Goal: Task Accomplishment & Management: Manage account settings

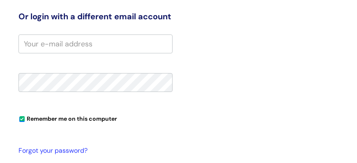
scroll to position [226, 0]
click at [46, 43] on input "email" at bounding box center [95, 44] width 154 height 19
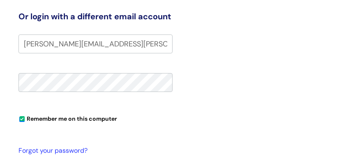
type input "[PERSON_NAME][EMAIL_ADDRESS][PERSON_NAME][DOMAIN_NAME]"
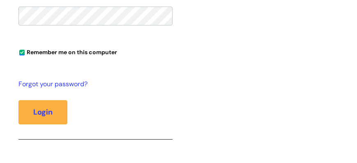
scroll to position [319, 0]
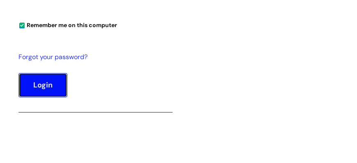
click at [38, 87] on button "Login" at bounding box center [42, 85] width 49 height 24
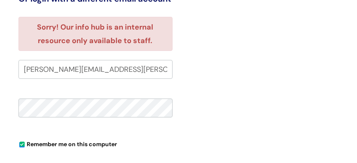
scroll to position [233, 0]
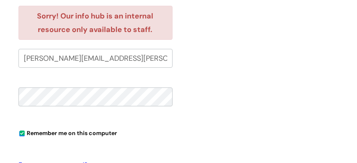
drag, startPoint x: 143, startPoint y: 59, endPoint x: 22, endPoint y: 38, distance: 122.6
click at [21, 39] on form "Sorry! Our info hub is an internal resource only available to staff. lynn.kasse…" at bounding box center [95, 123] width 154 height 235
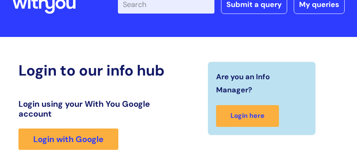
scroll to position [0, 0]
